Goal: Task Accomplishment & Management: Complete application form

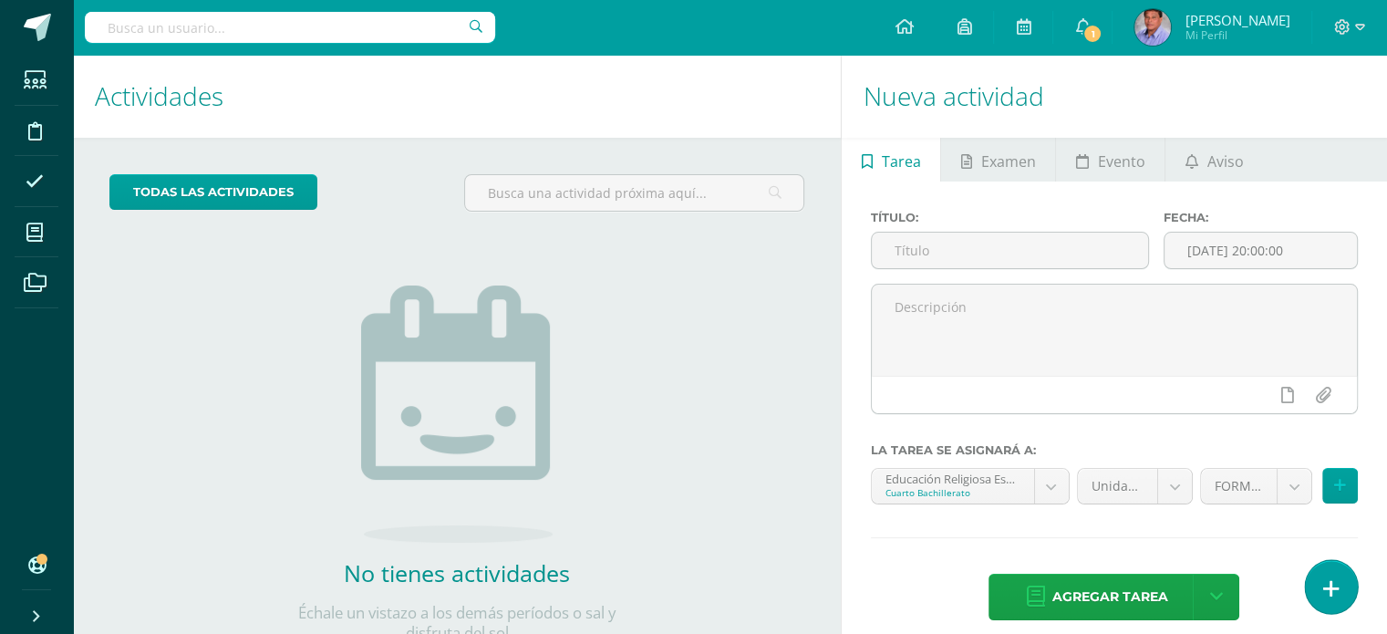
click at [1338, 590] on link at bounding box center [1331, 586] width 52 height 53
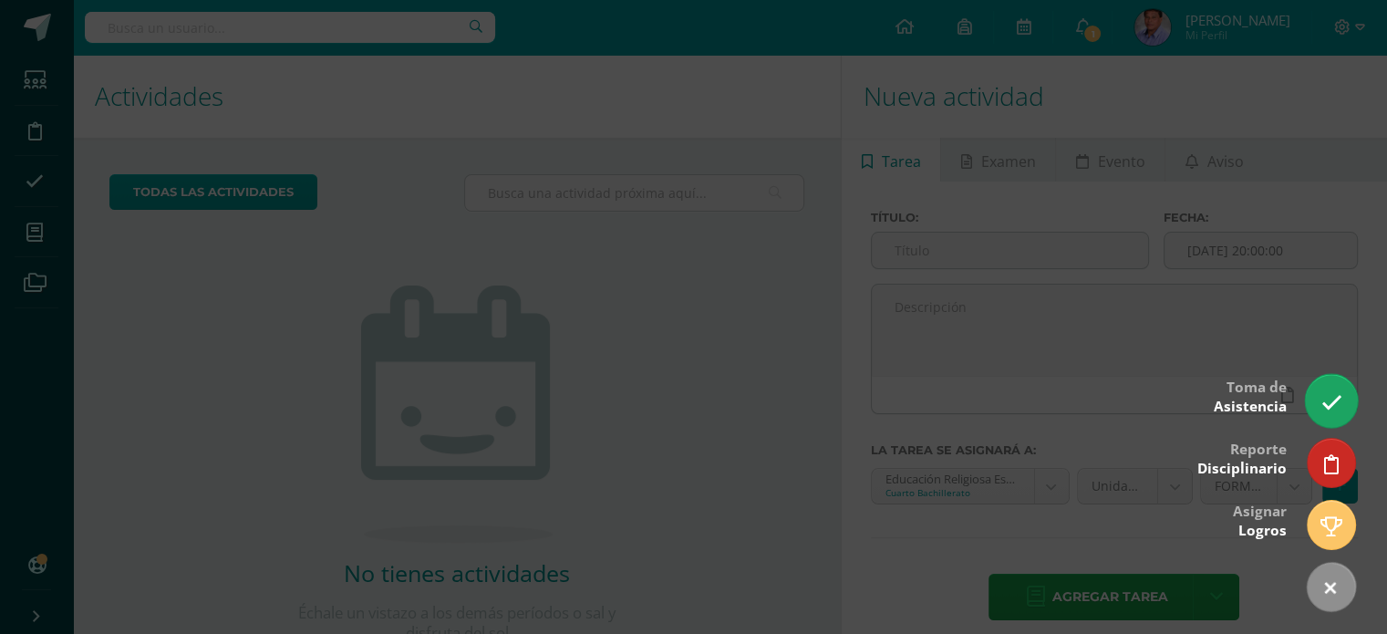
click at [1339, 405] on icon at bounding box center [1330, 402] width 21 height 21
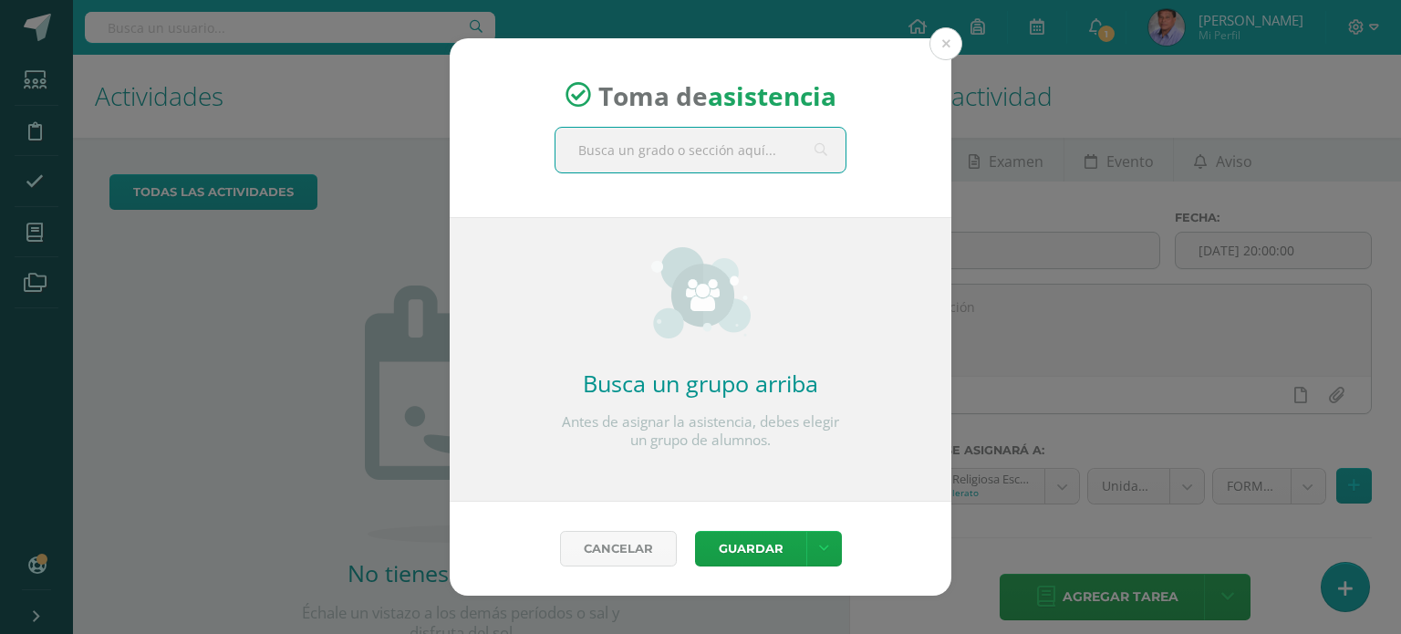
click at [722, 160] on input "text" at bounding box center [700, 150] width 290 height 45
type input "cuarto d"
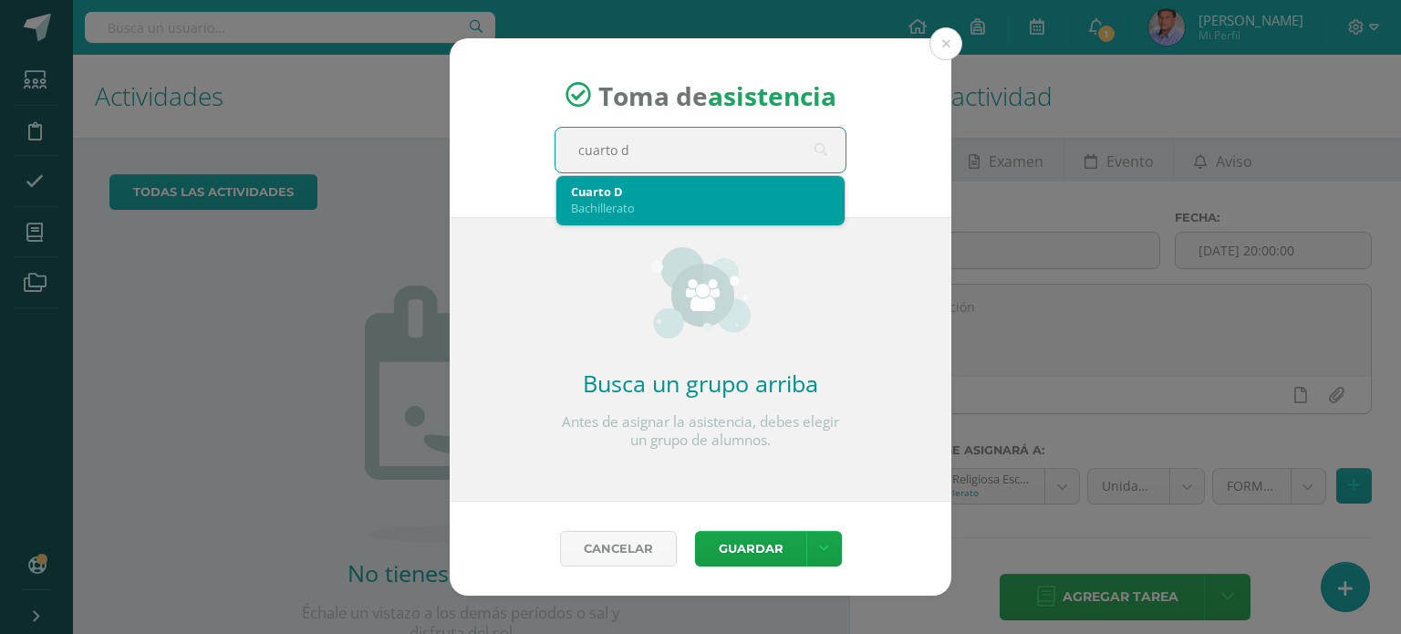
click at [627, 187] on div "Cuarto D" at bounding box center [700, 191] width 259 height 16
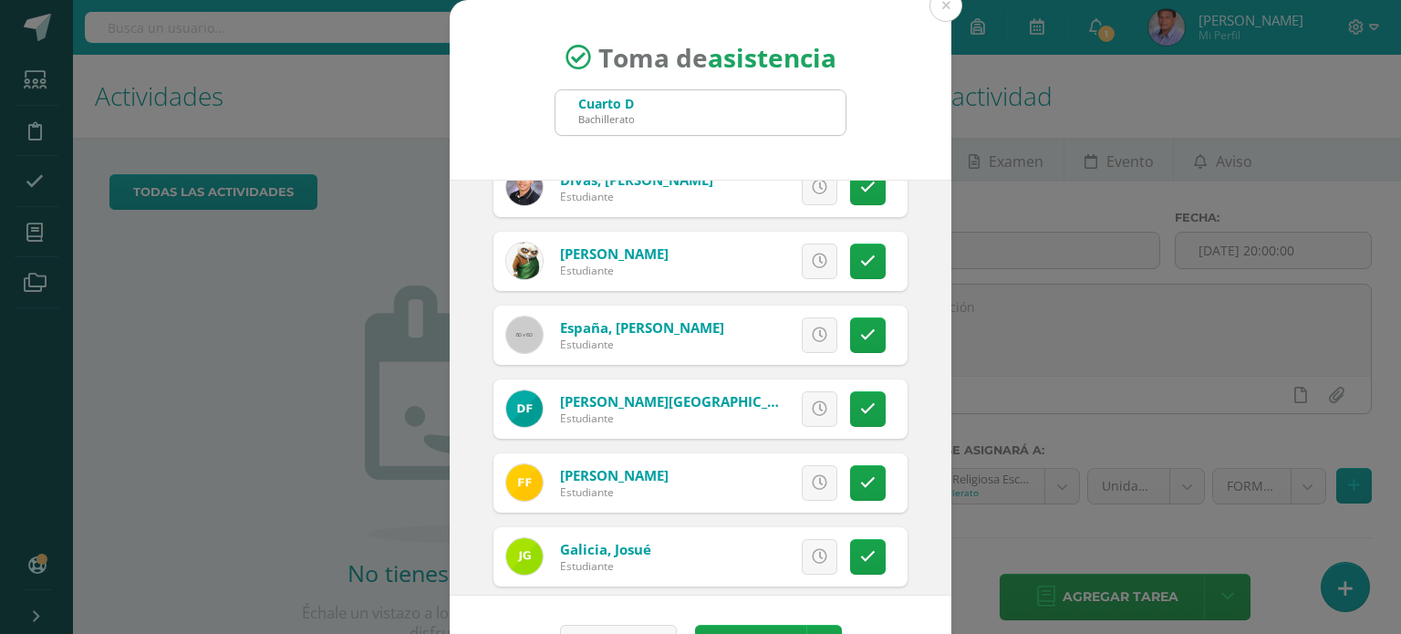
scroll to position [456, 0]
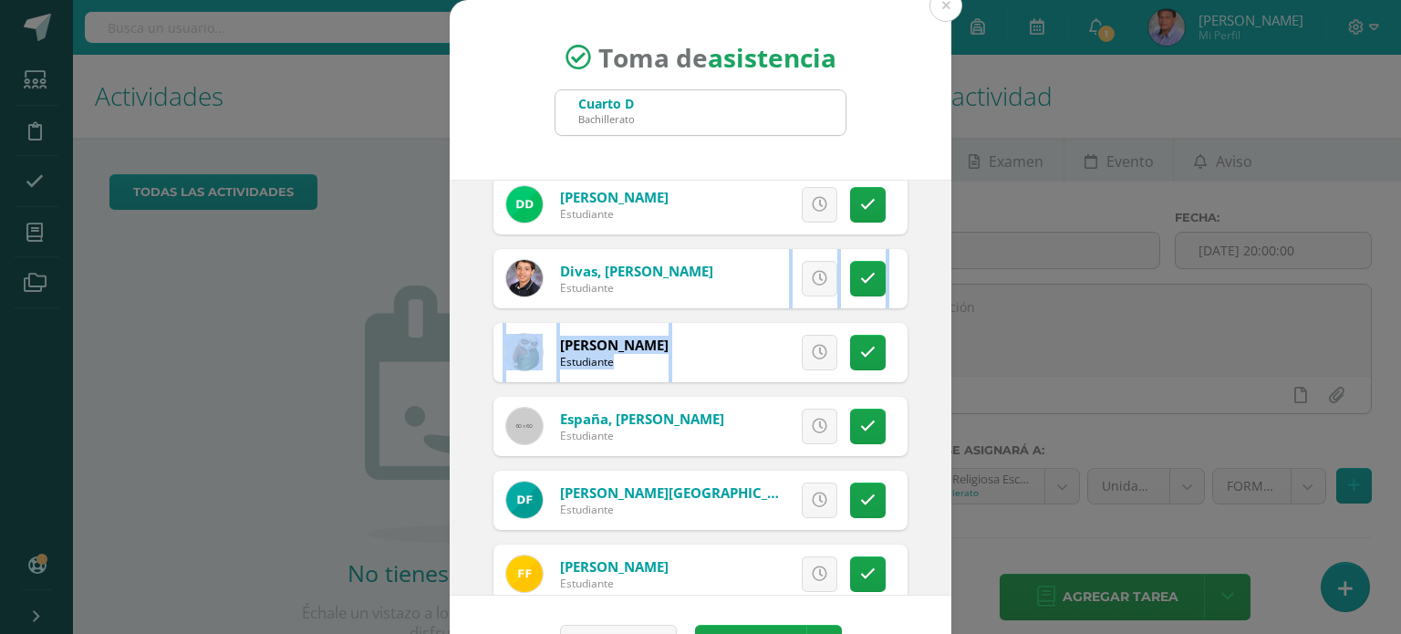
drag, startPoint x: 630, startPoint y: 361, endPoint x: 905, endPoint y: 303, distance: 280.6
click at [905, 303] on div "2025-10-15 October, 2025 Mo Tu We Th Fr Sa Su 29 30 1 2 3 4 5 6 7 8 9 10 11 12 …" at bounding box center [701, 388] width 502 height 416
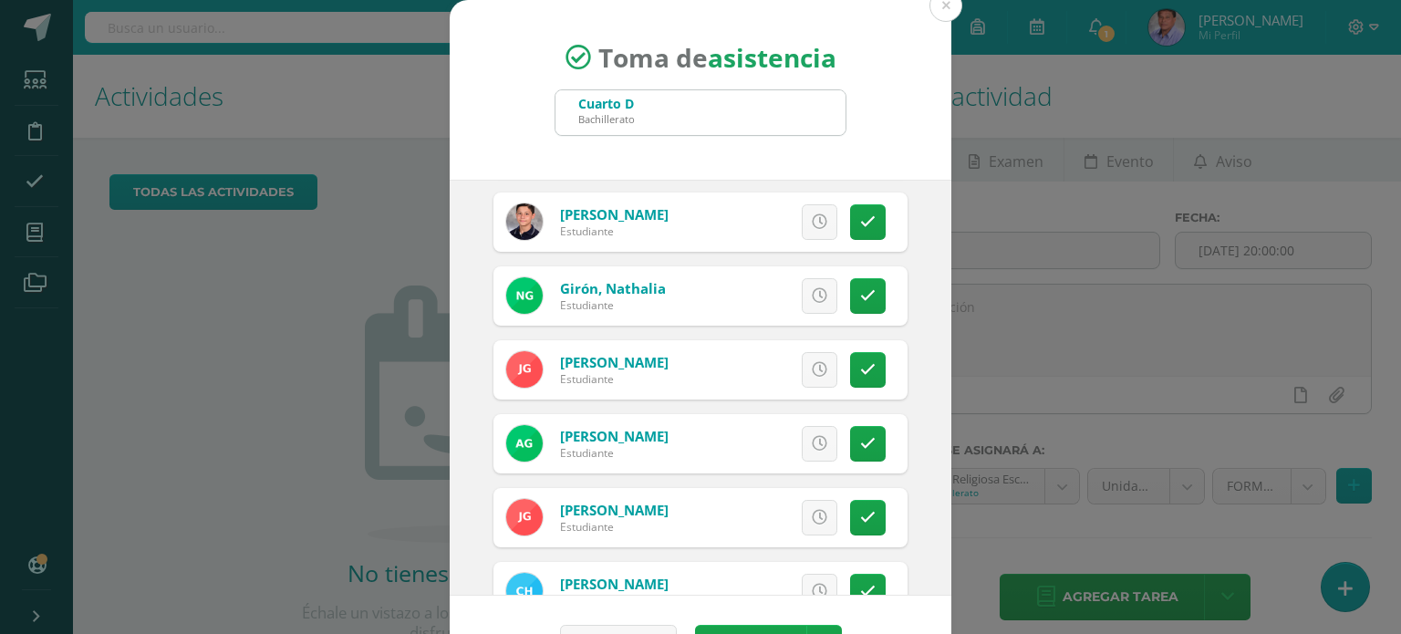
scroll to position [988, 0]
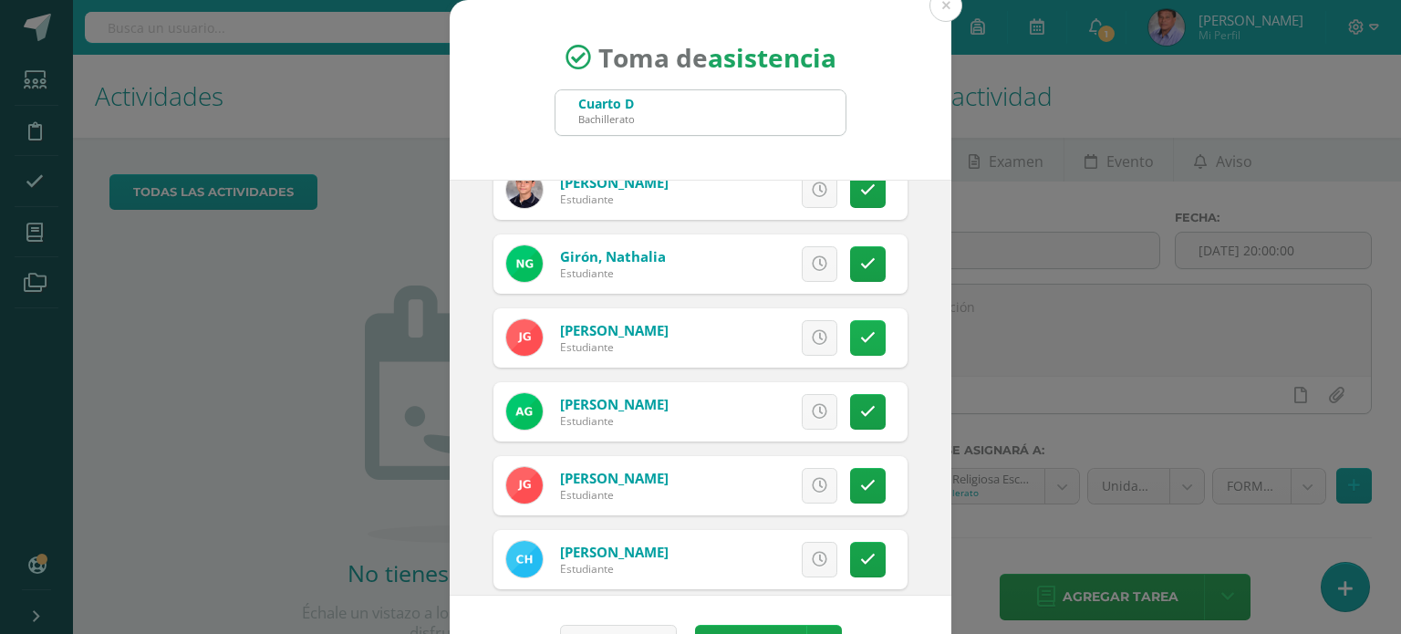
click at [850, 346] on link at bounding box center [868, 338] width 36 height 36
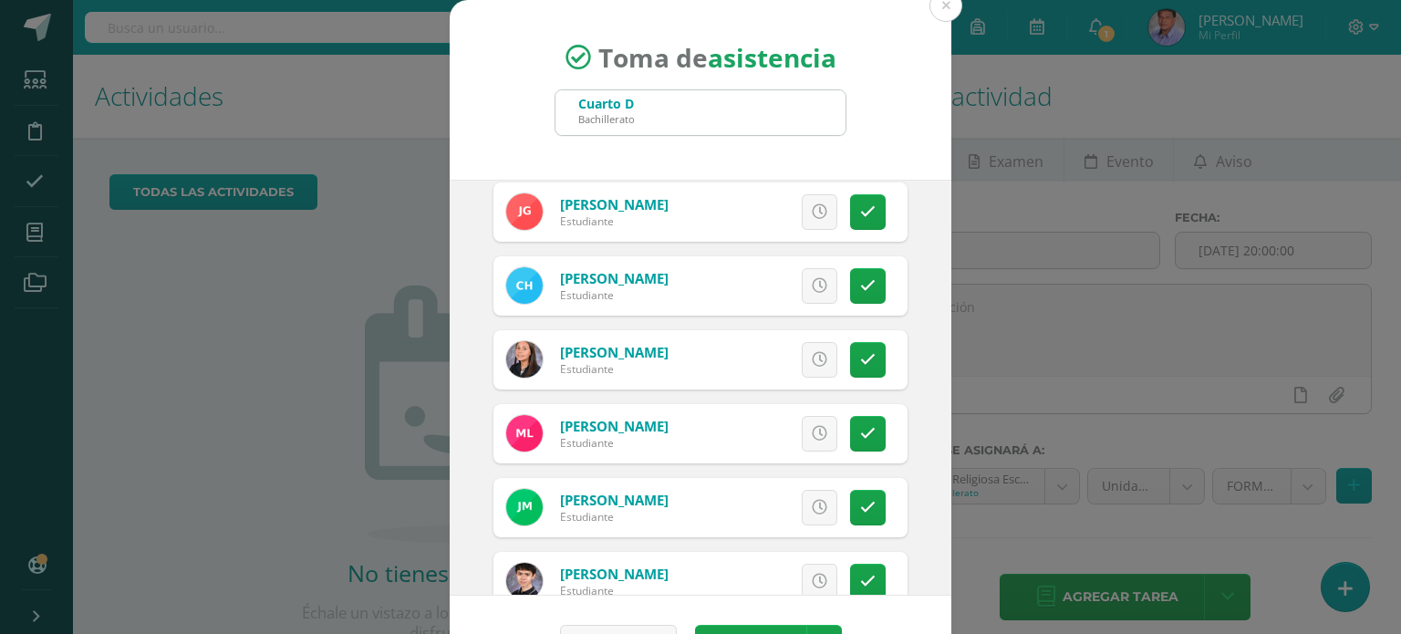
scroll to position [1352, 0]
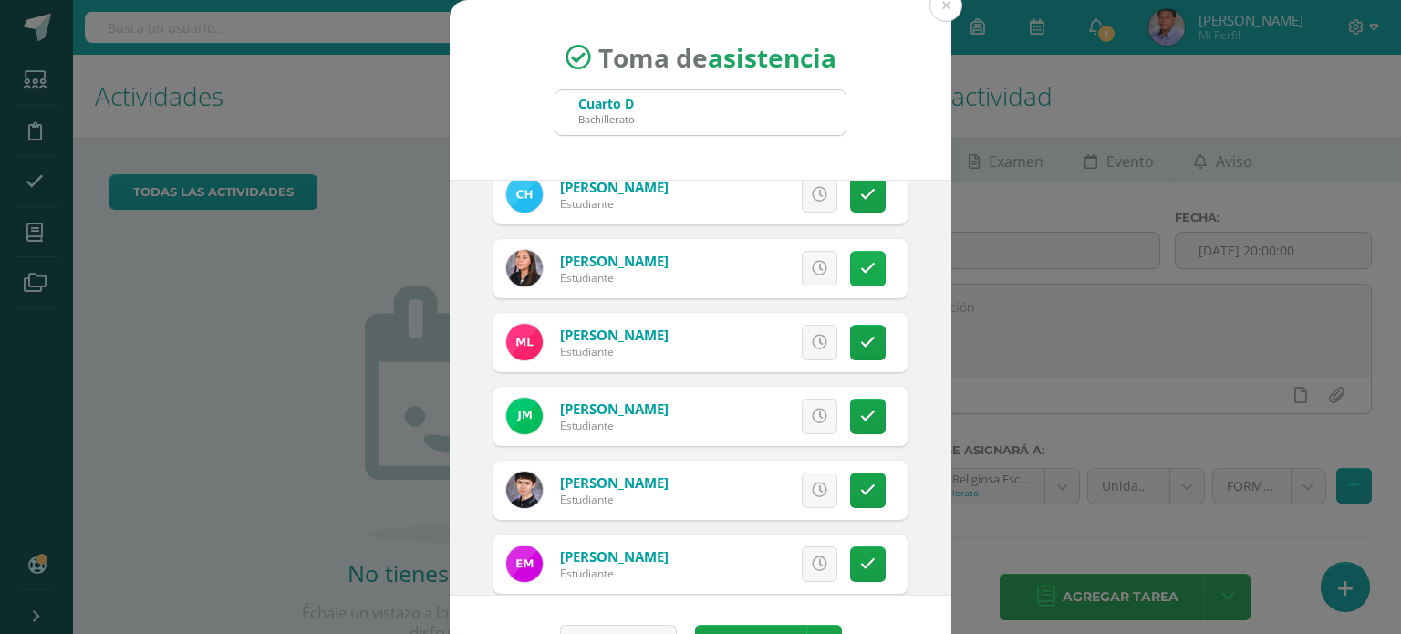
click at [860, 267] on icon at bounding box center [868, 269] width 16 height 16
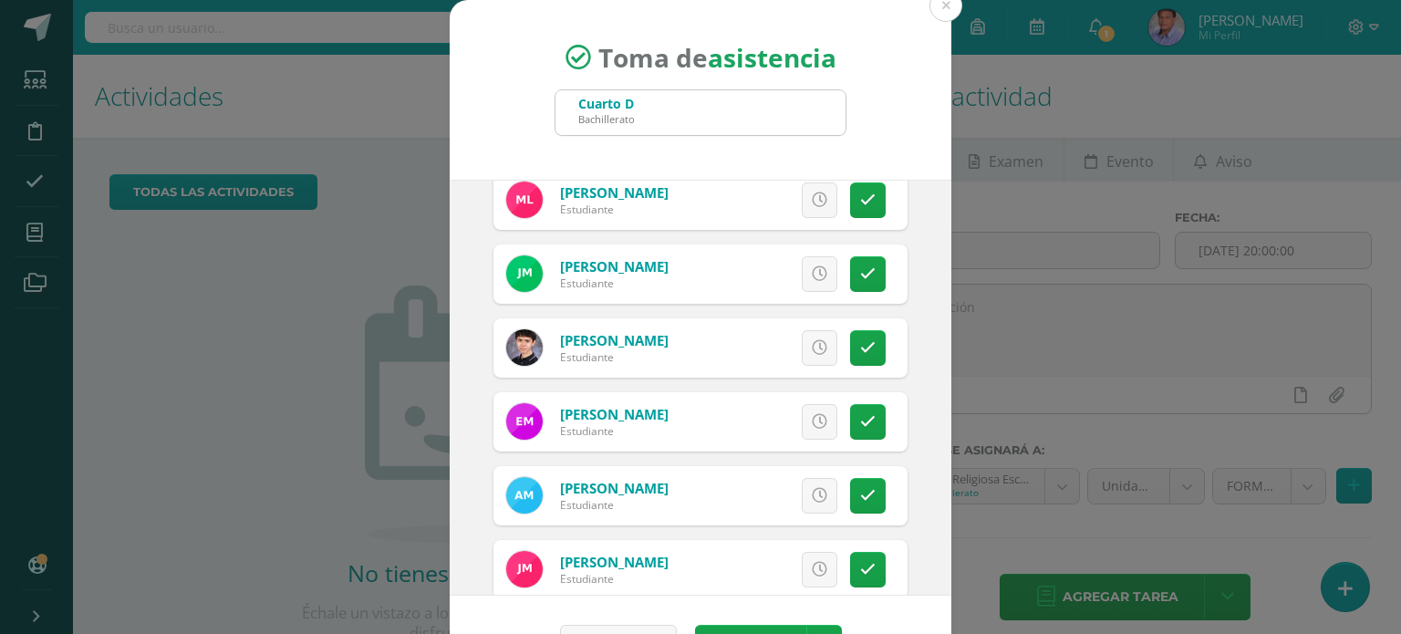
scroll to position [1535, 0]
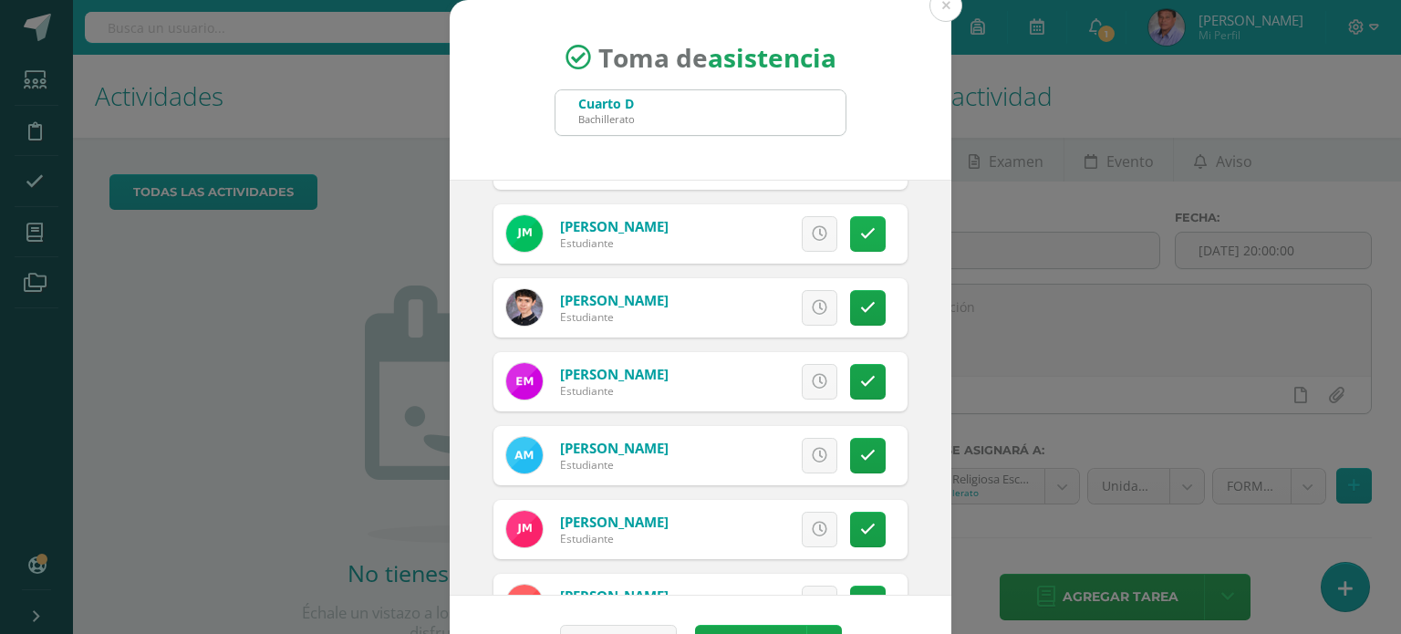
click at [860, 227] on icon at bounding box center [868, 234] width 16 height 16
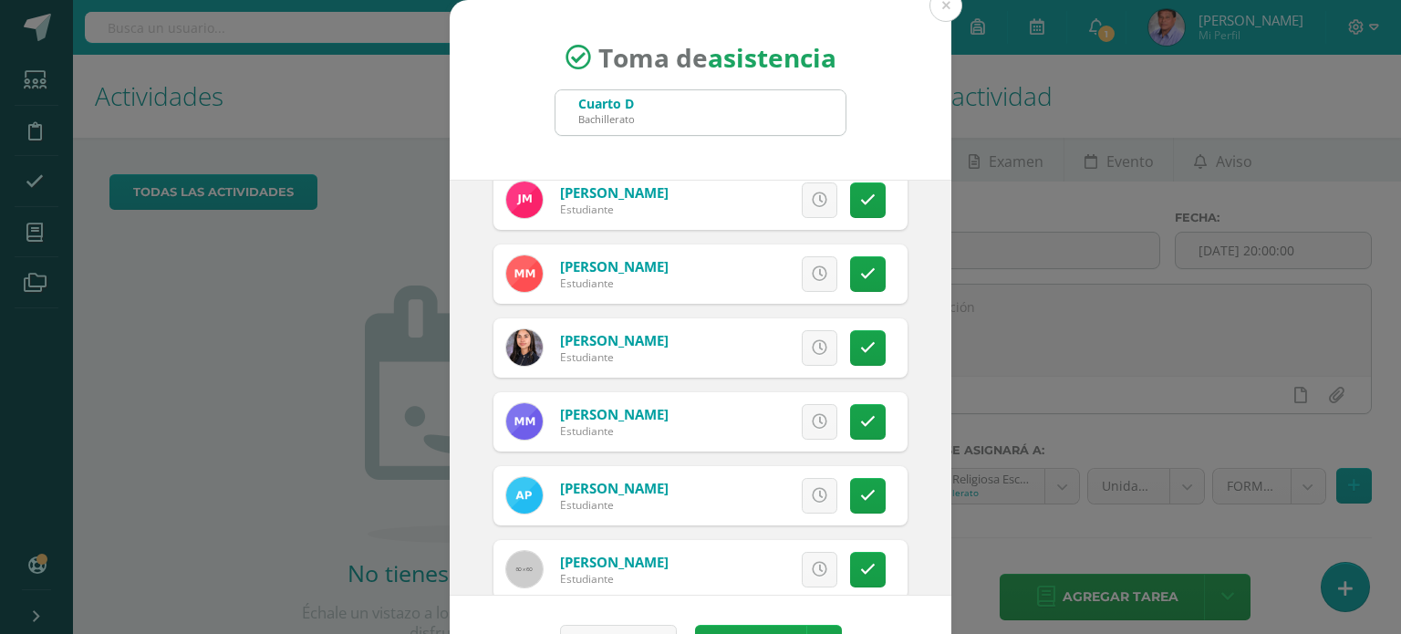
scroll to position [1808, 0]
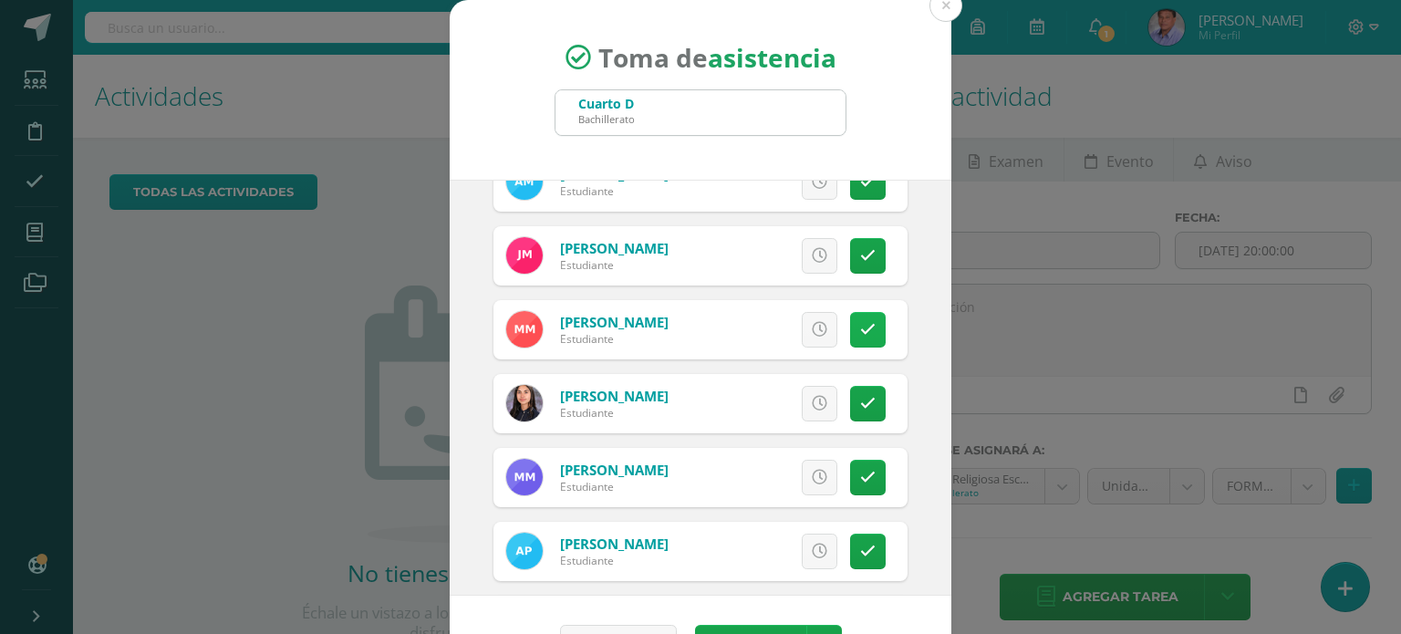
click at [850, 342] on link at bounding box center [868, 330] width 36 height 36
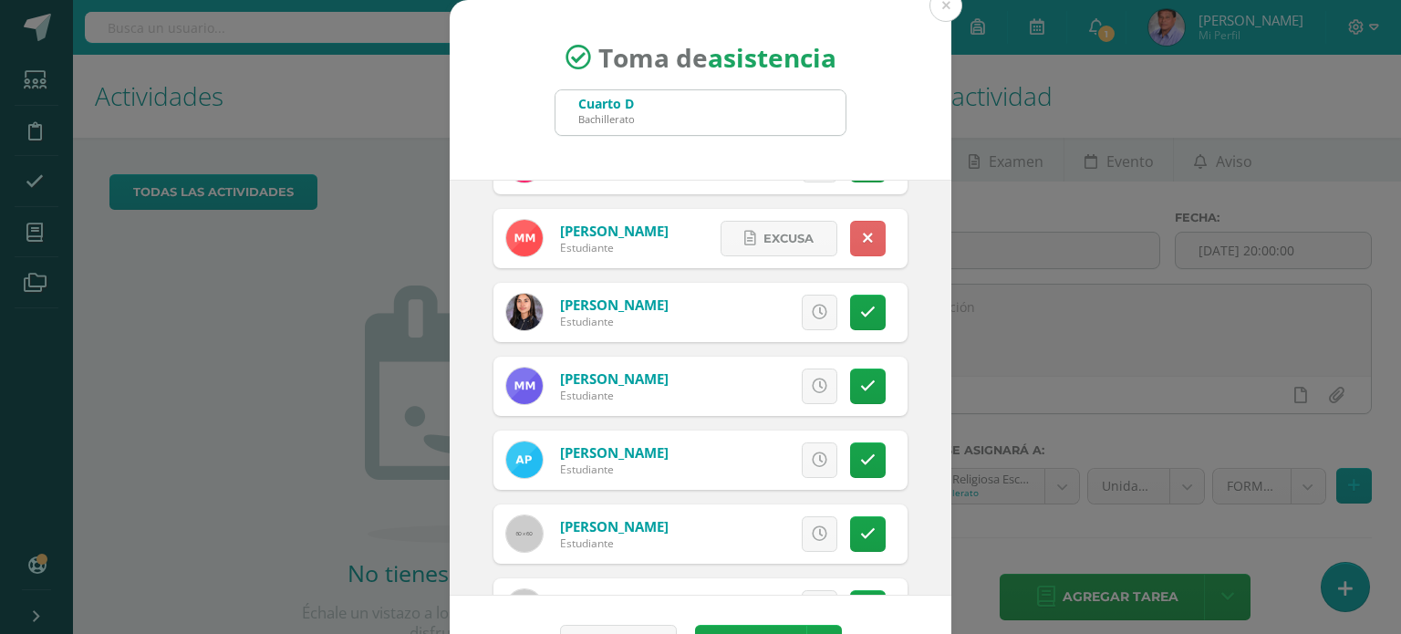
scroll to position [1991, 0]
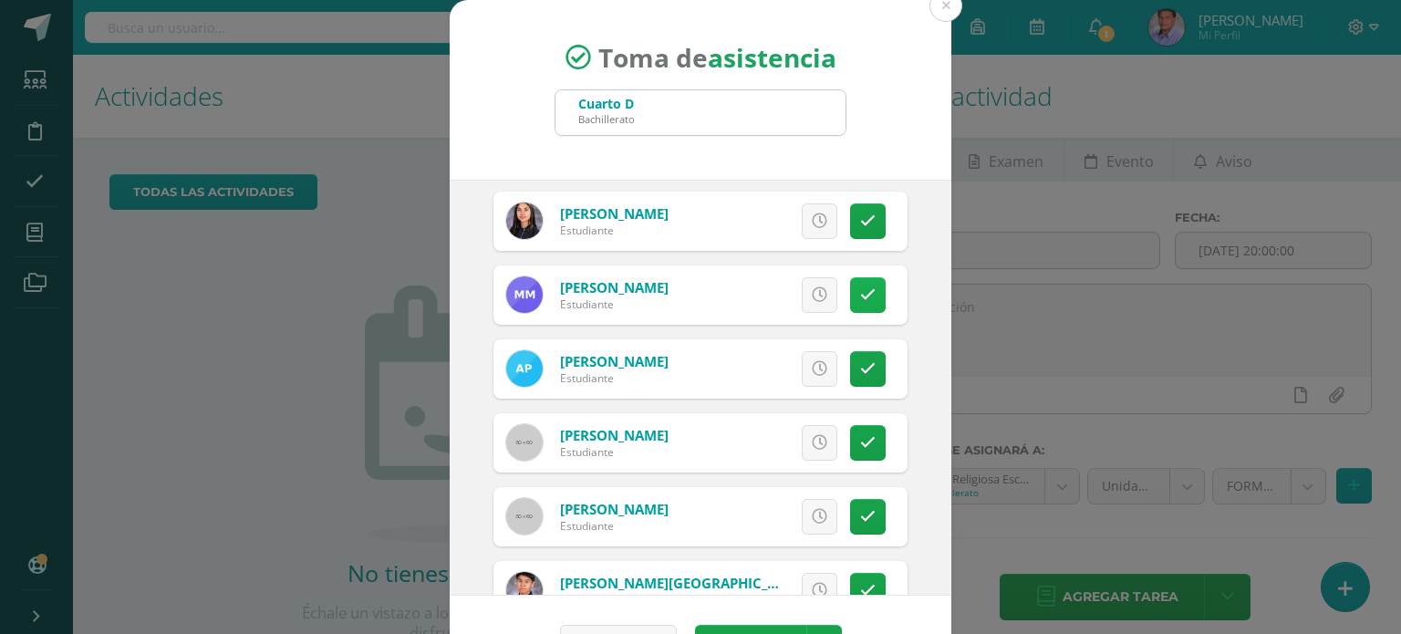
click at [860, 288] on icon at bounding box center [868, 295] width 16 height 16
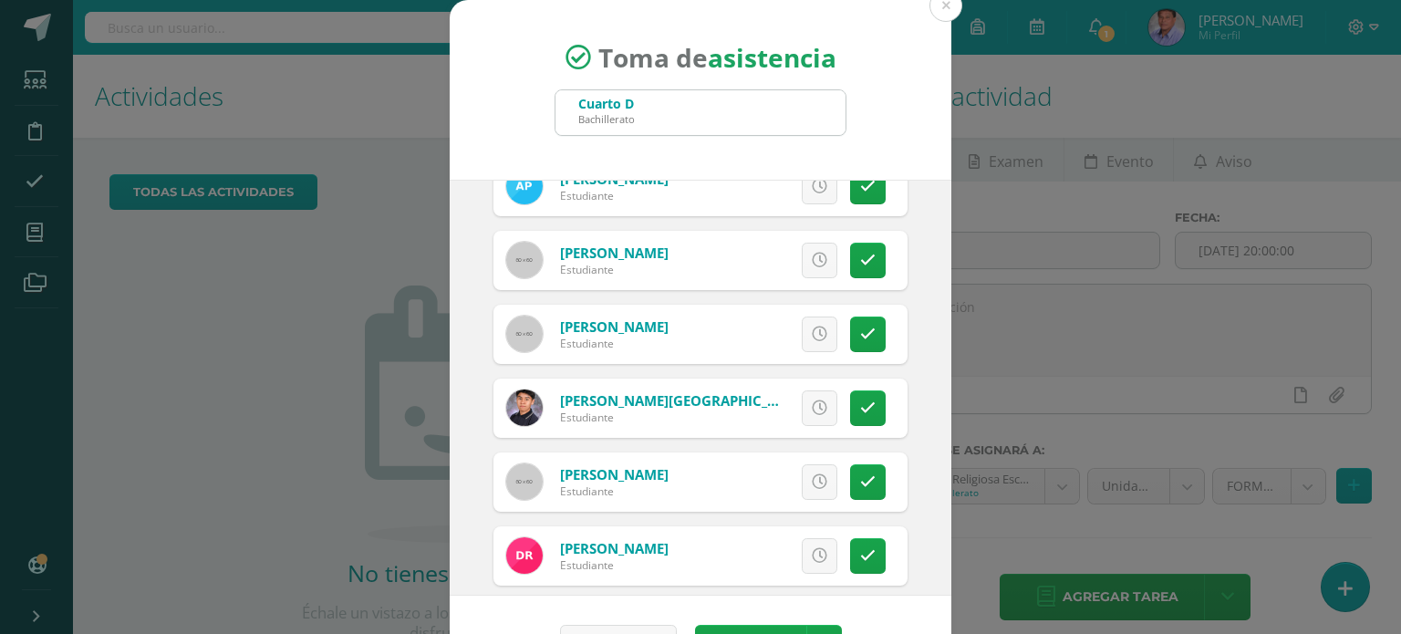
scroll to position [2264, 0]
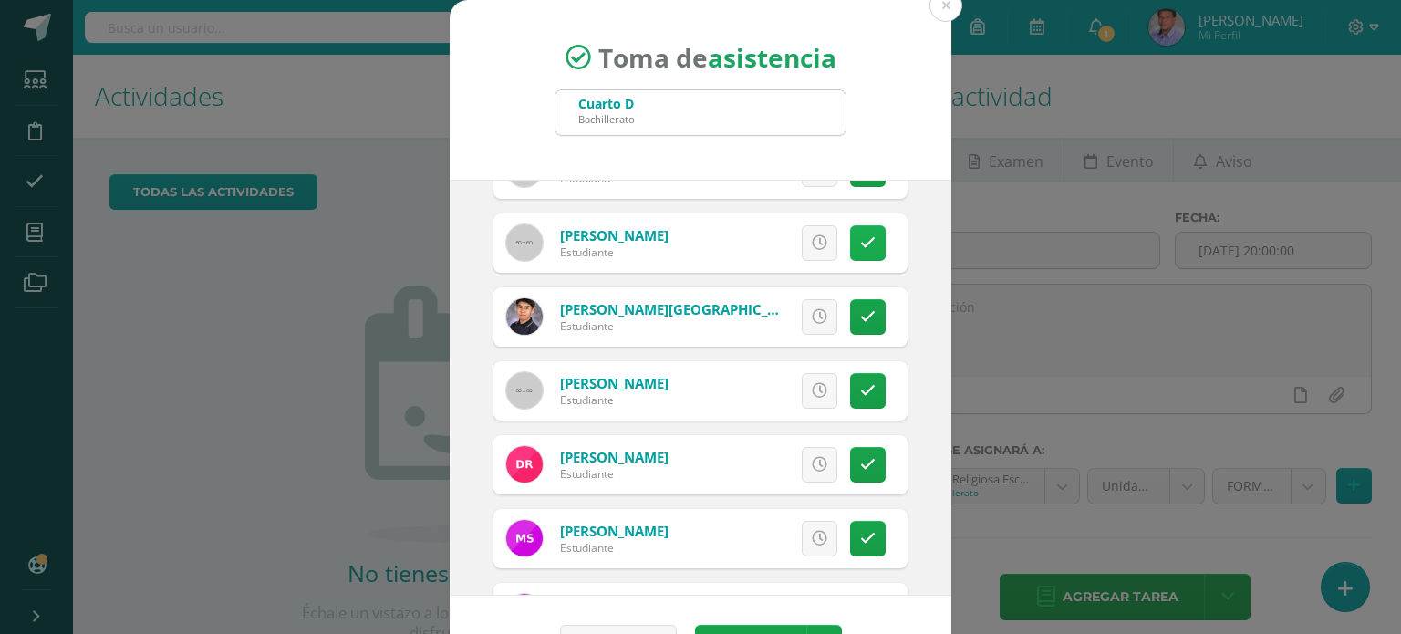
click at [850, 251] on link at bounding box center [868, 243] width 36 height 36
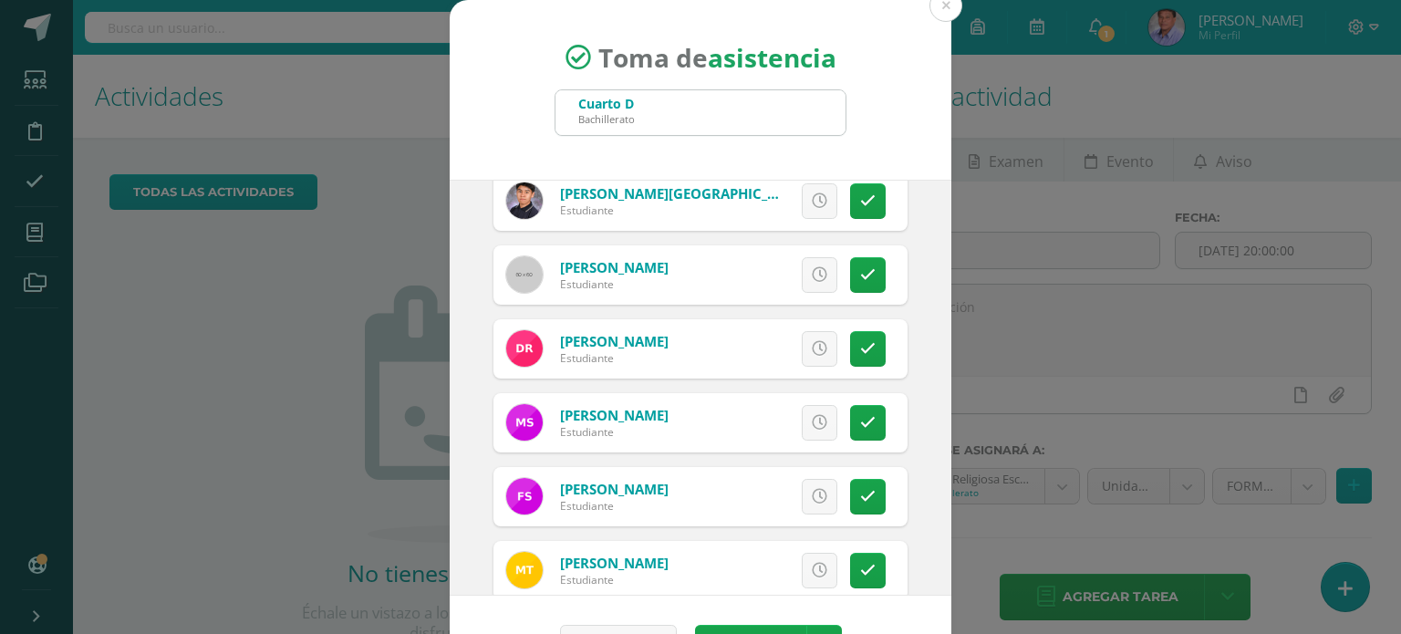
scroll to position [2446, 0]
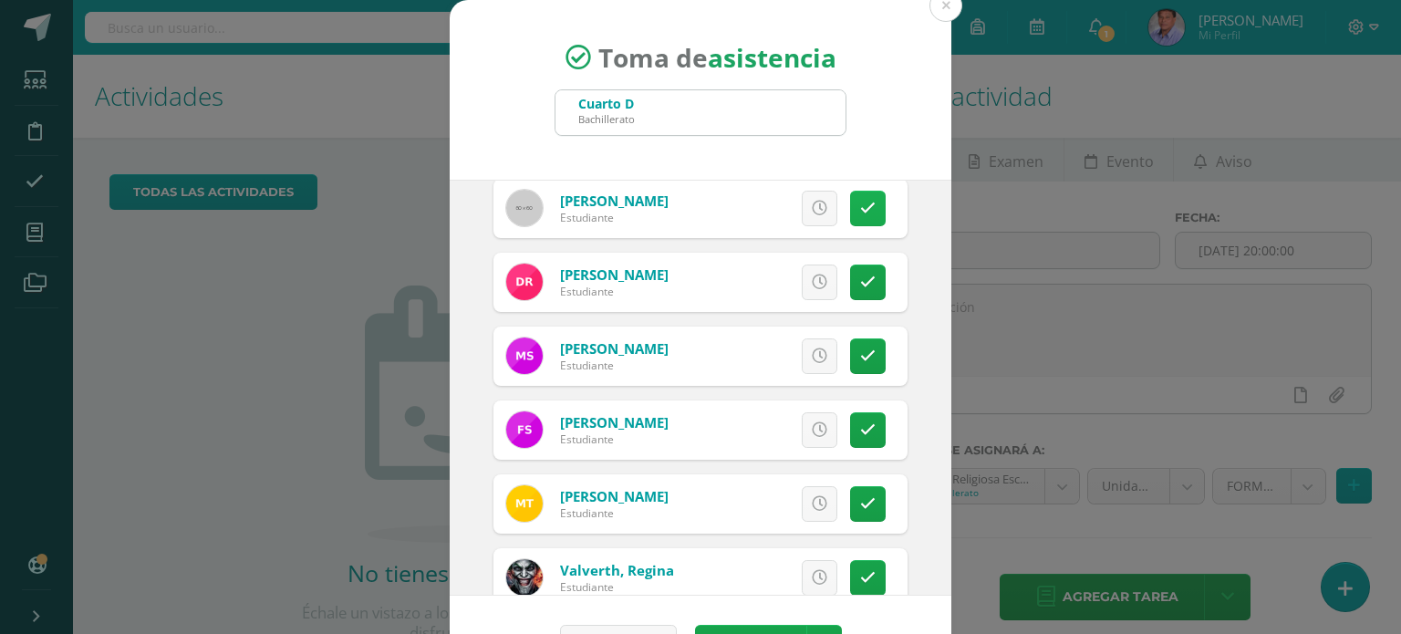
click at [850, 212] on link at bounding box center [868, 209] width 36 height 36
click at [863, 207] on icon at bounding box center [868, 209] width 10 height 16
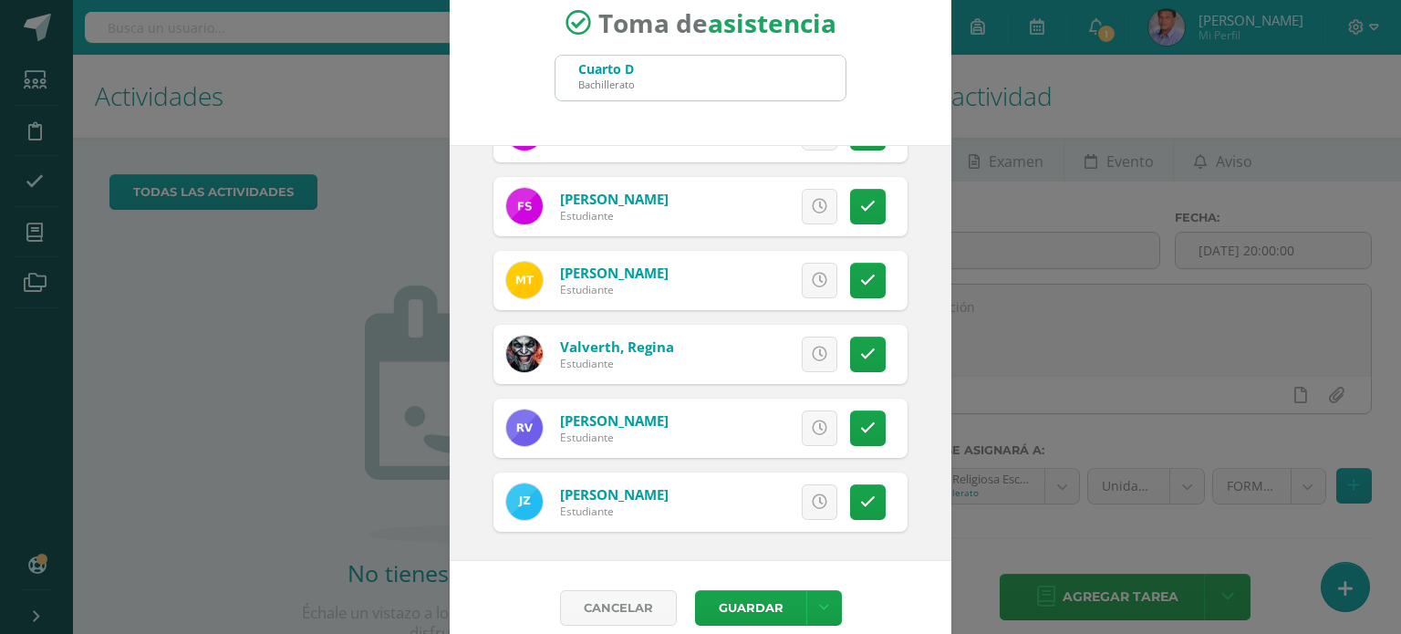
scroll to position [54, 0]
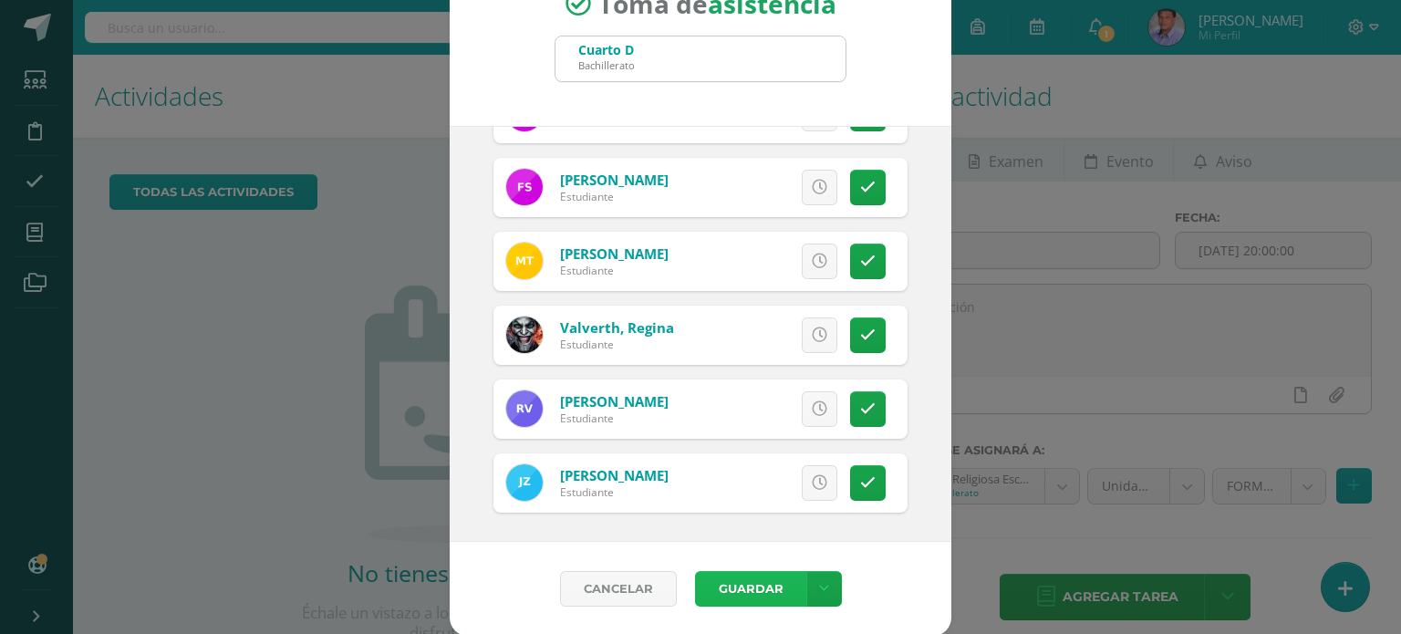
click at [746, 583] on button "Guardar" at bounding box center [750, 589] width 111 height 36
